Goal: Check status: Check status

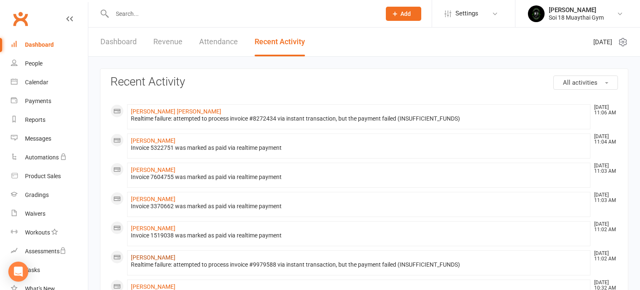
click at [168, 257] on link "[PERSON_NAME]" at bounding box center [153, 257] width 45 height 7
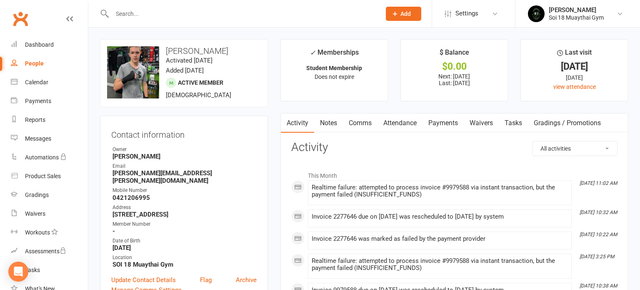
click at [443, 124] on link "Payments" at bounding box center [443, 122] width 41 height 19
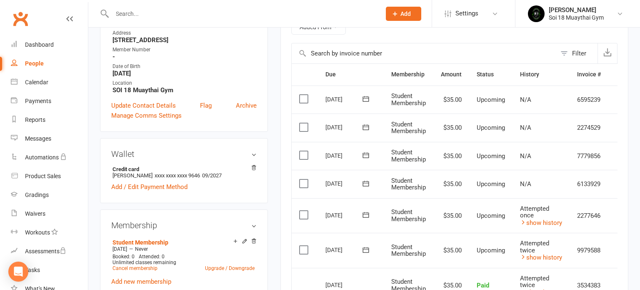
scroll to position [208, 0]
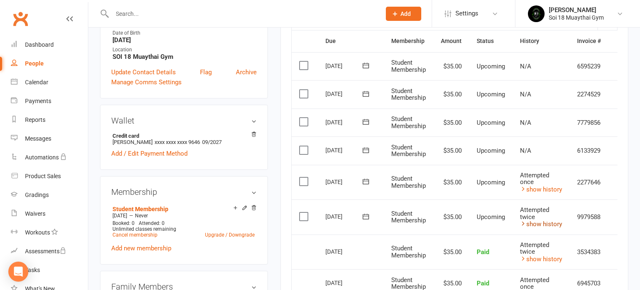
click at [543, 223] on link "show history" at bounding box center [541, 224] width 42 height 8
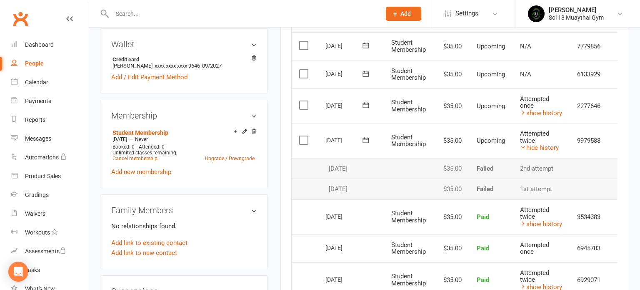
scroll to position [287, 0]
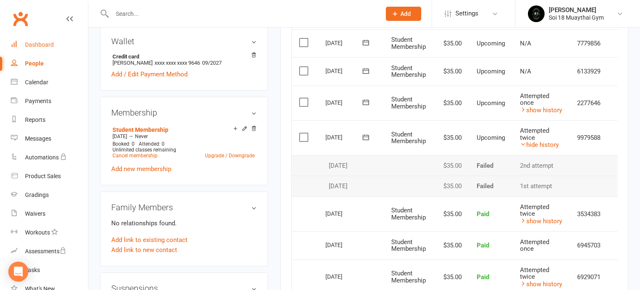
click at [34, 47] on div "Dashboard" at bounding box center [39, 44] width 29 height 7
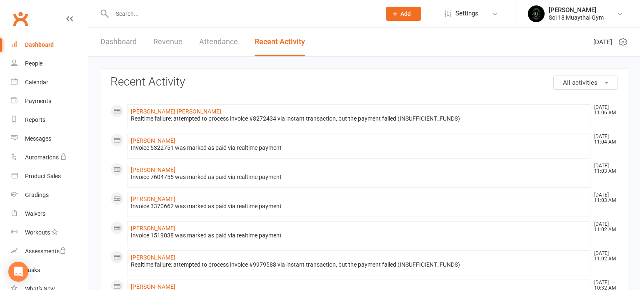
click at [125, 43] on link "Dashboard" at bounding box center [118, 42] width 36 height 29
